Goal: Task Accomplishment & Management: Manage account settings

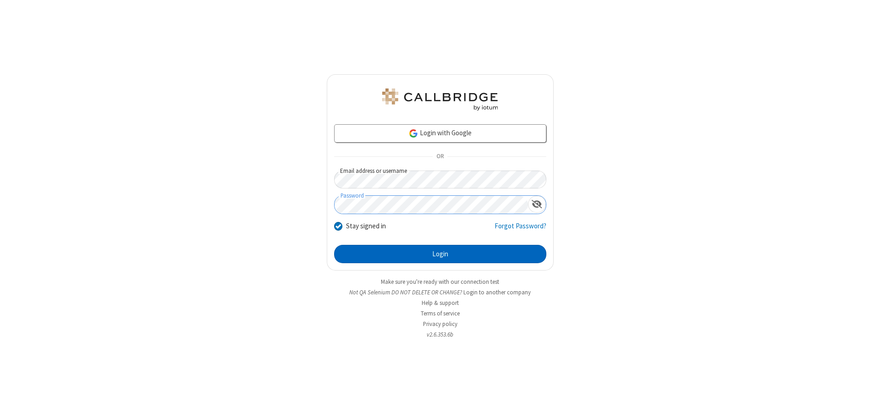
click at [440, 254] on button "Login" at bounding box center [440, 254] width 212 height 18
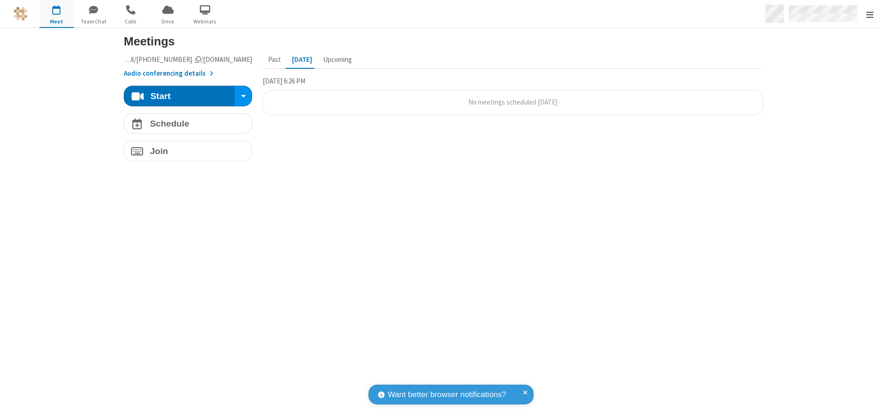
click at [870, 14] on span "Open menu" at bounding box center [869, 14] width 7 height 9
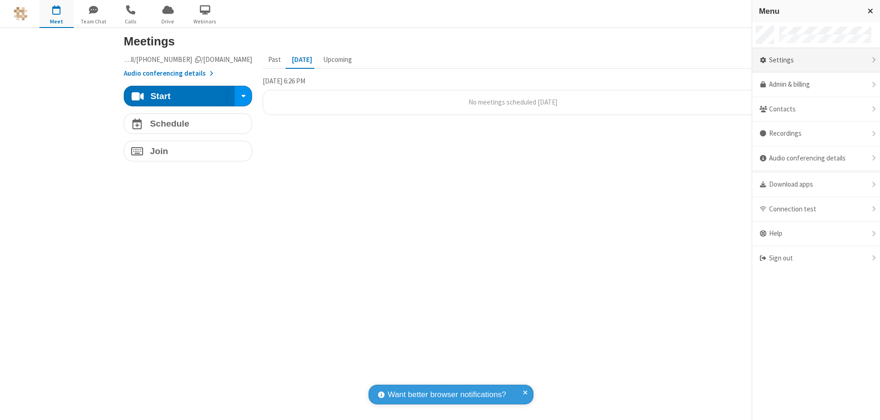
click at [816, 60] on div "Settings" at bounding box center [816, 60] width 128 height 25
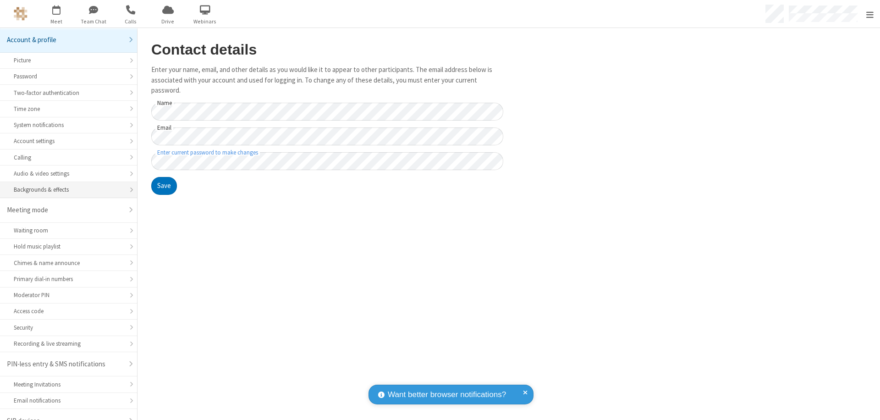
click at [65, 185] on div "Backgrounds & effects" at bounding box center [69, 189] width 110 height 9
